Goal: Task Accomplishment & Management: Manage account settings

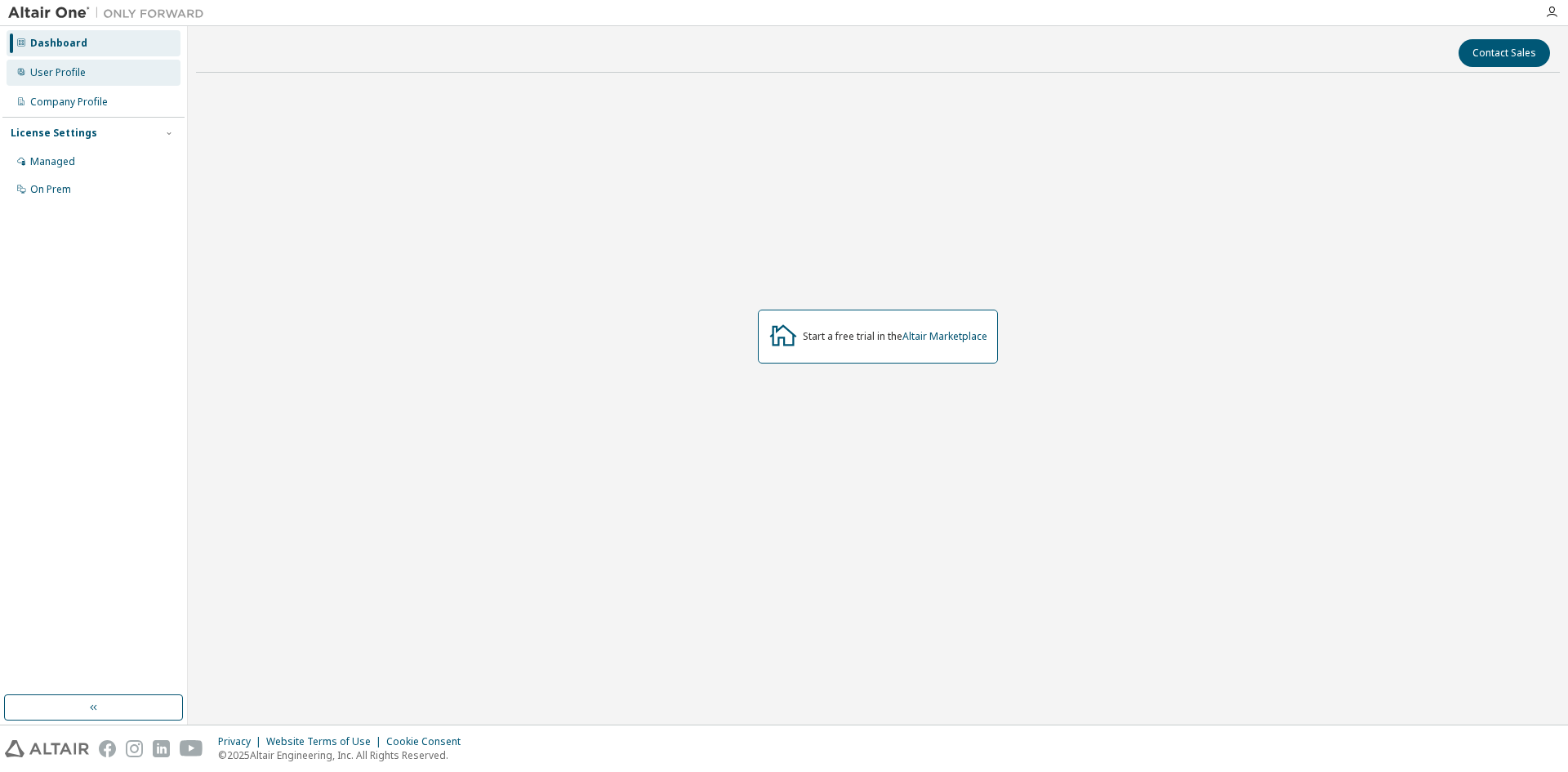
click at [64, 77] on div "User Profile" at bounding box center [58, 72] width 56 height 13
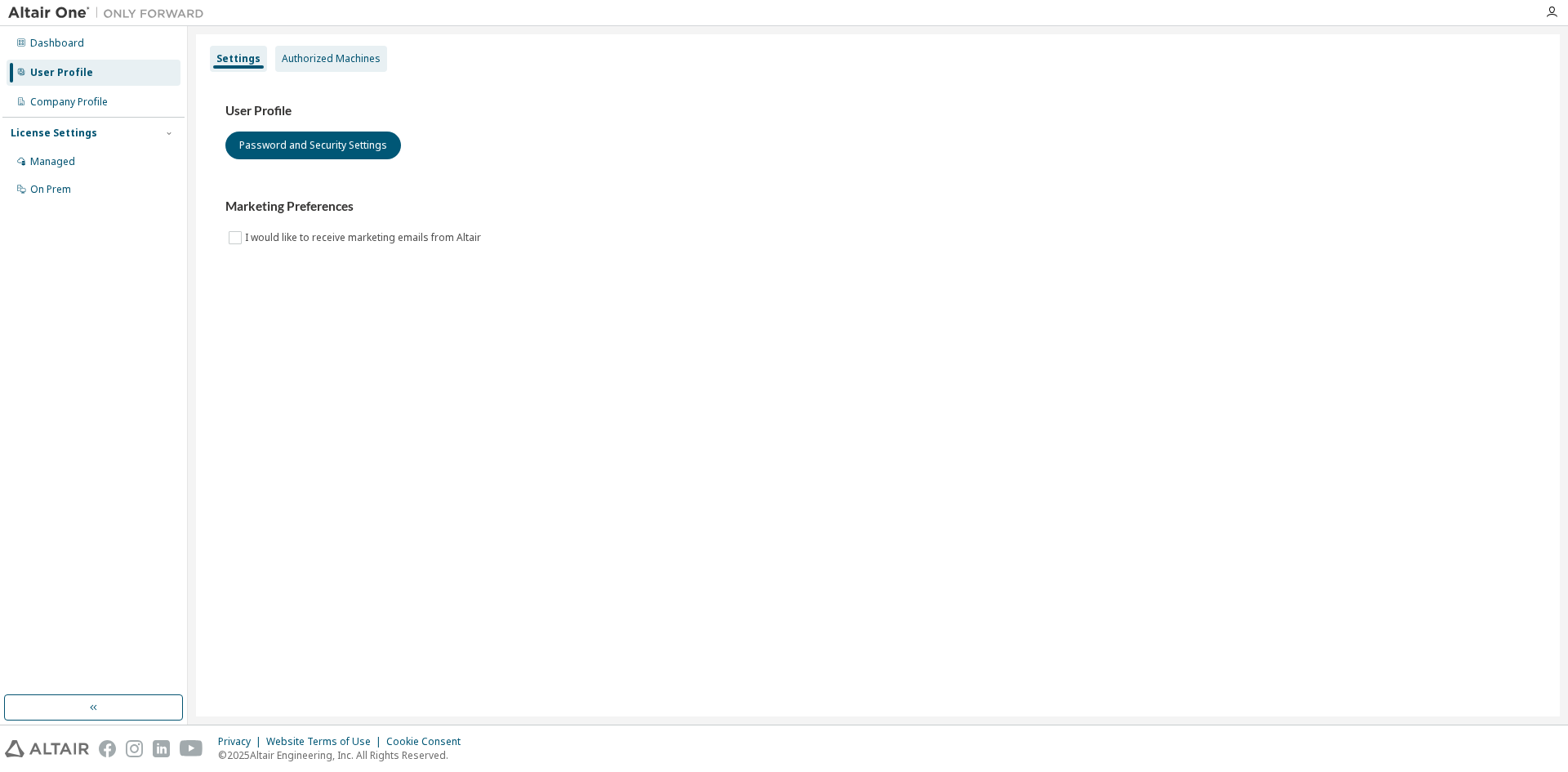
click at [333, 65] on div "Authorized Machines" at bounding box center [331, 59] width 112 height 26
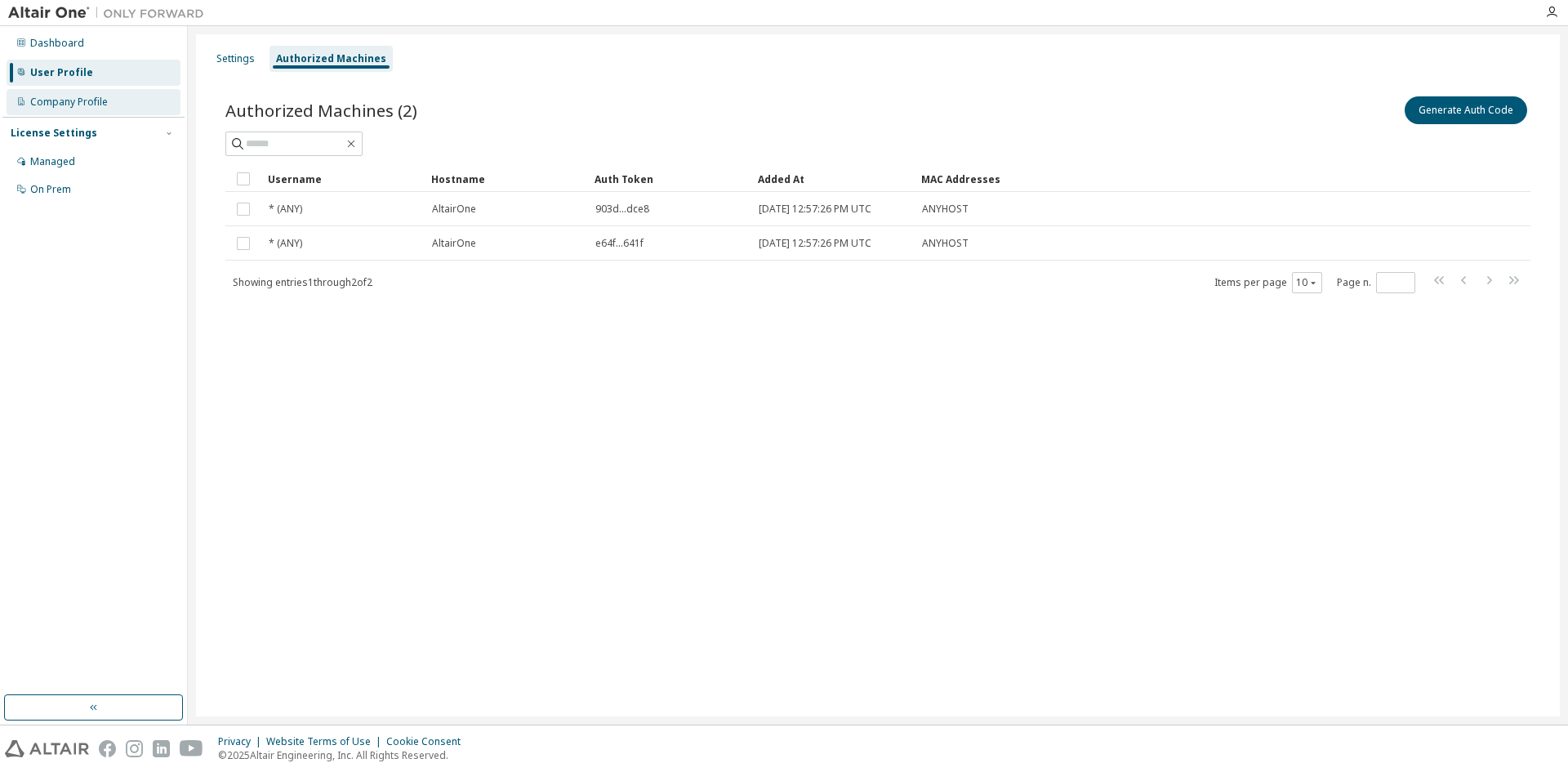
click at [83, 111] on div "Company Profile" at bounding box center [94, 102] width 174 height 26
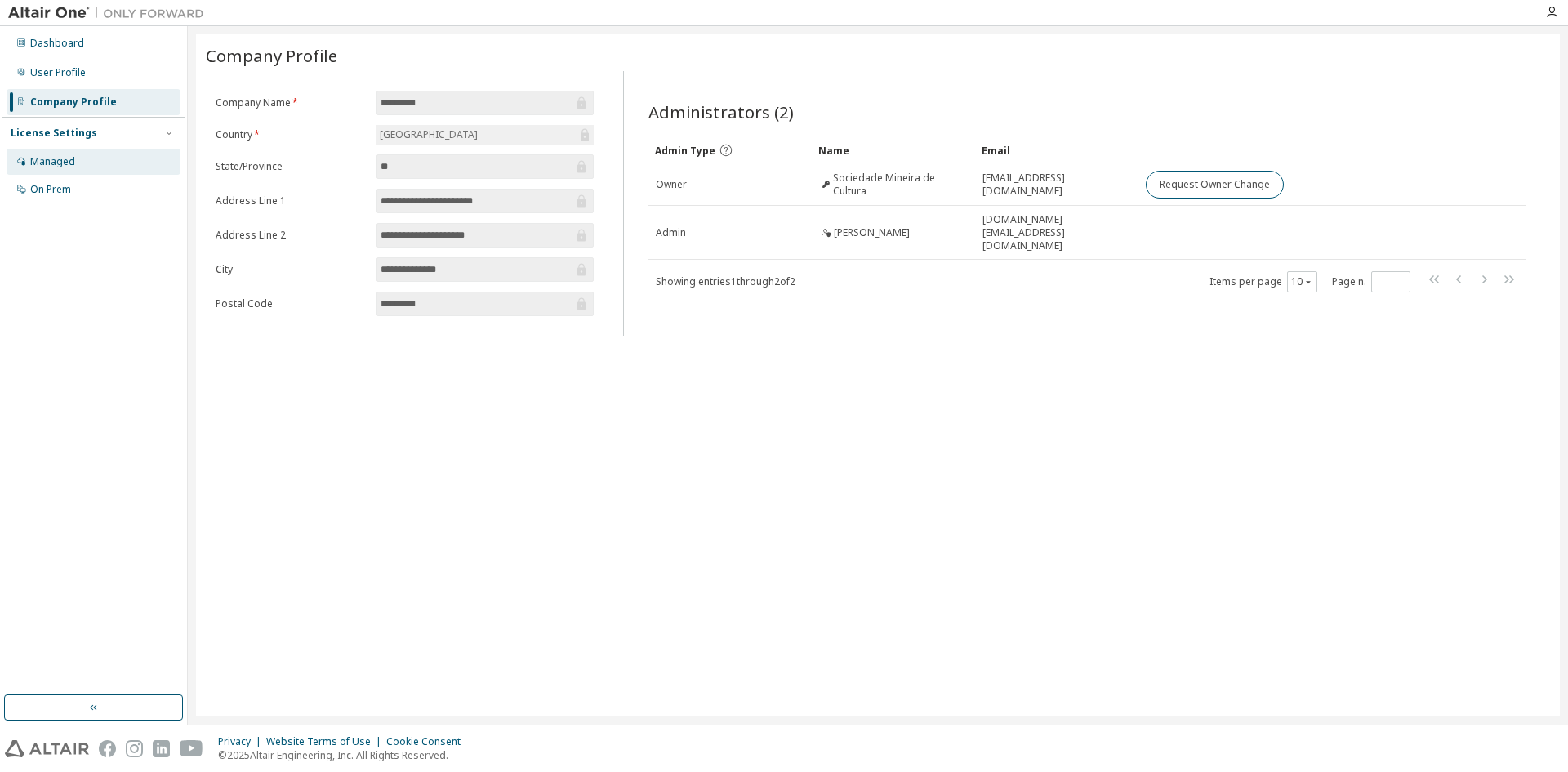
click at [58, 151] on div "Managed" at bounding box center [94, 162] width 174 height 26
